Goal: Navigation & Orientation: Understand site structure

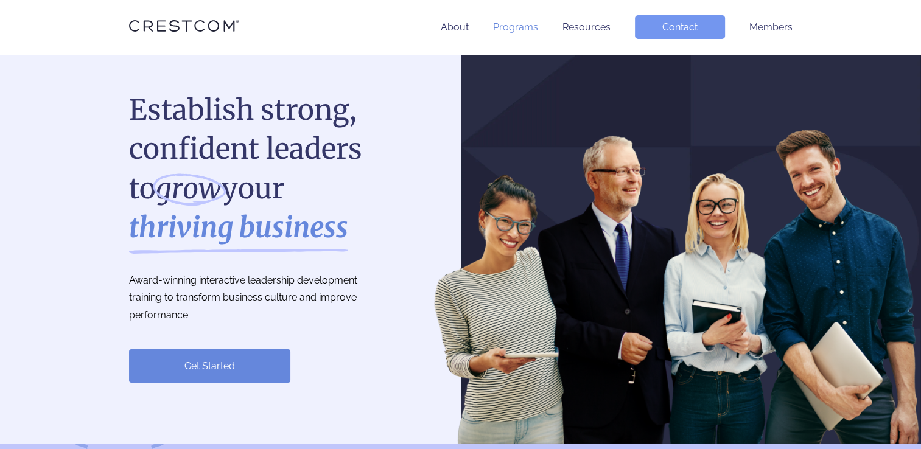
click at [522, 28] on link "Programs" at bounding box center [515, 27] width 45 height 12
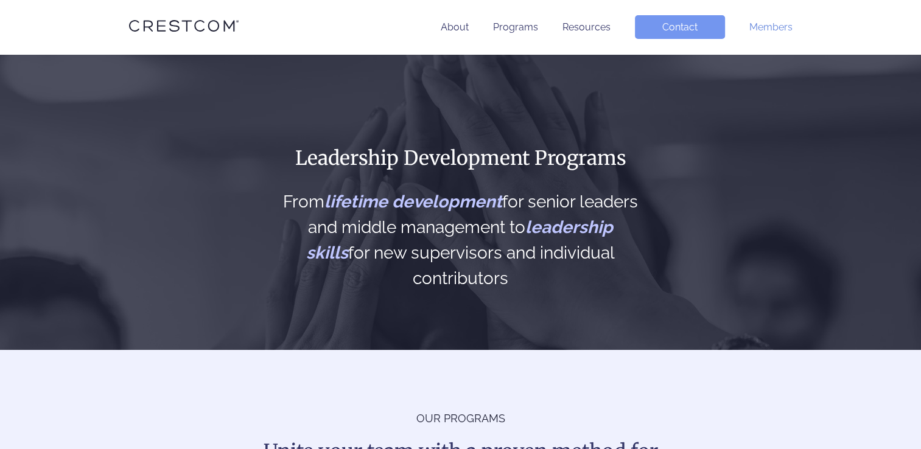
click at [767, 26] on link "Members" at bounding box center [770, 27] width 43 height 12
click at [578, 23] on link "Resources" at bounding box center [586, 27] width 48 height 12
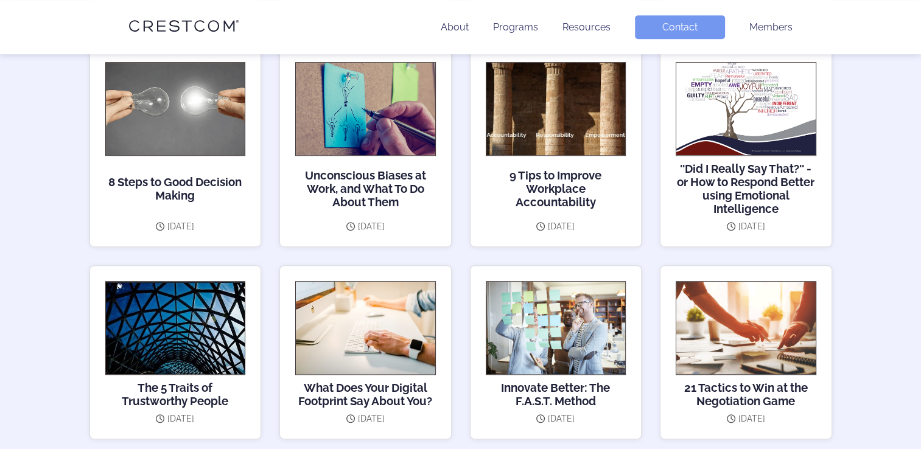
scroll to position [830, 0]
